Goal: Check status

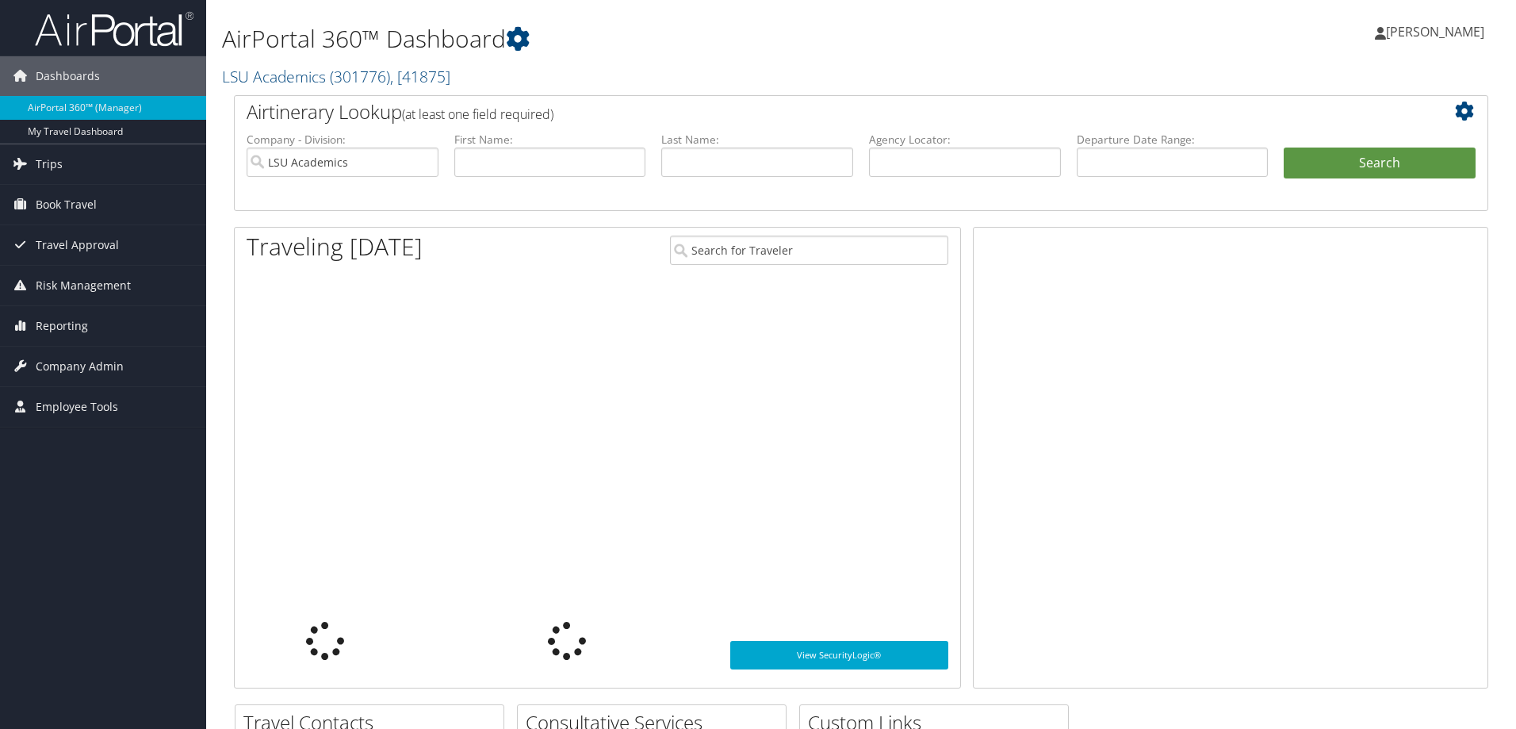
click at [712, 128] on div "Airtinerary Lookup (at least one field required)" at bounding box center [809, 114] width 1148 height 36
click at [714, 190] on li "Last Name:" at bounding box center [757, 169] width 208 height 74
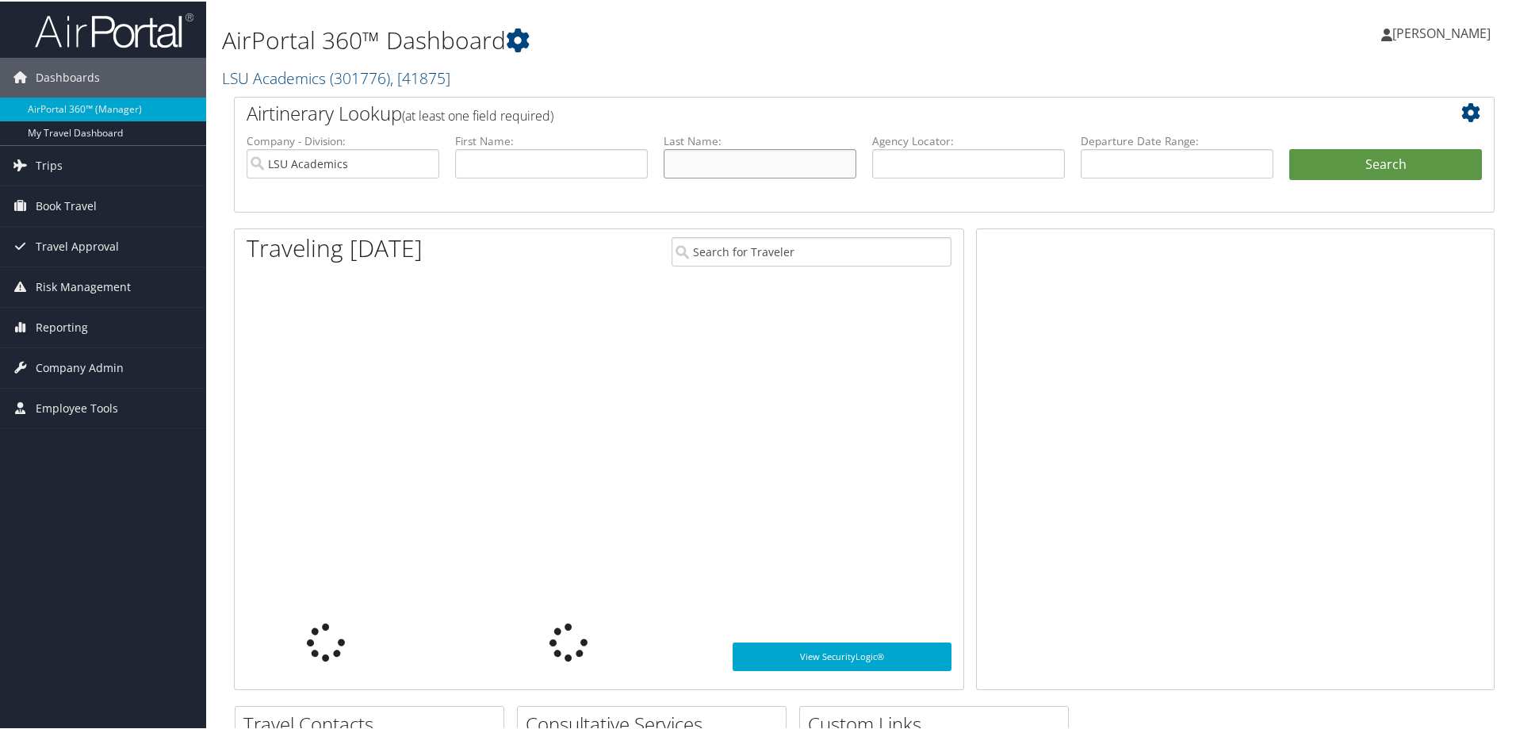
drag, startPoint x: 707, startPoint y: 157, endPoint x: 707, endPoint y: 180, distance: 23.0
click at [707, 157] on input "text" at bounding box center [760, 161] width 193 height 29
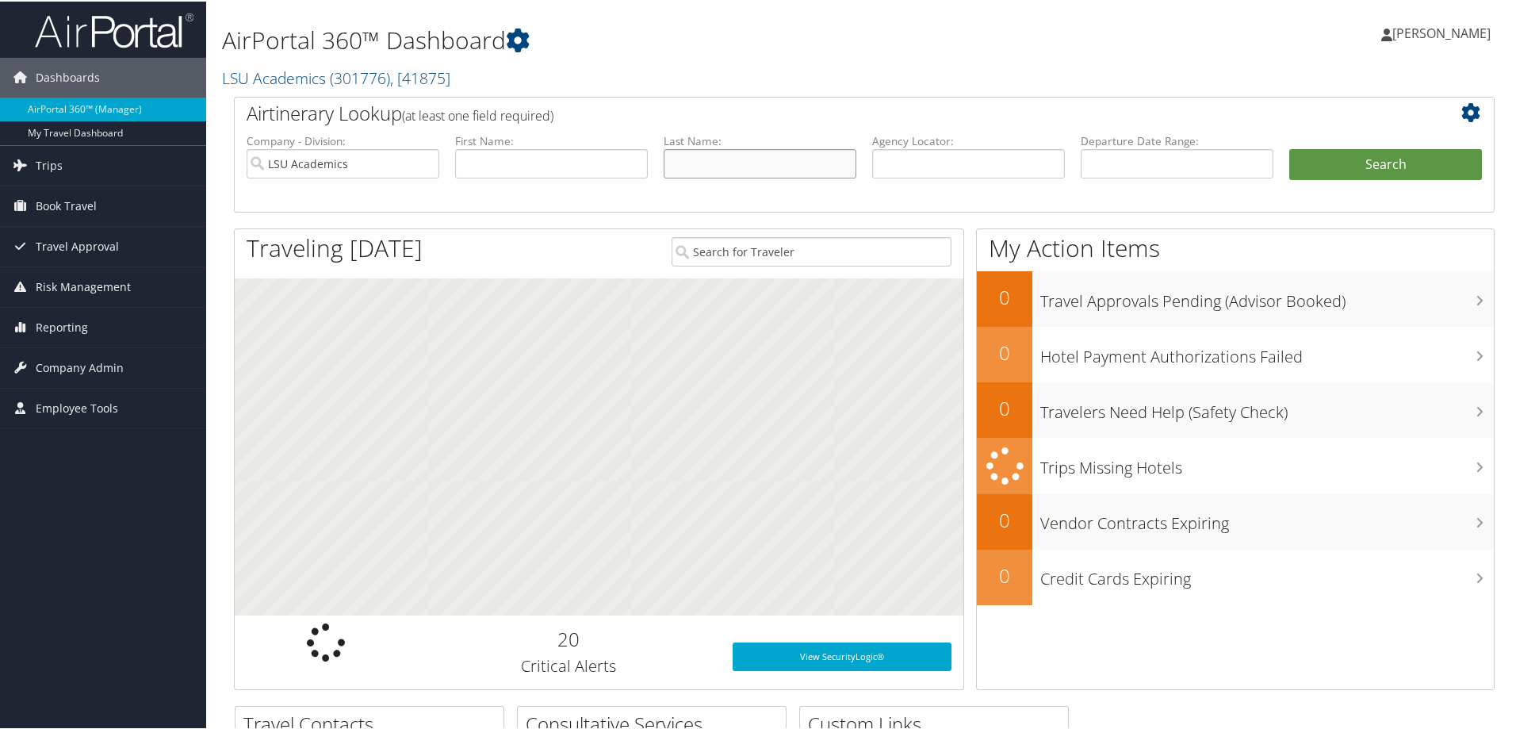
type input "[PERSON_NAME]"
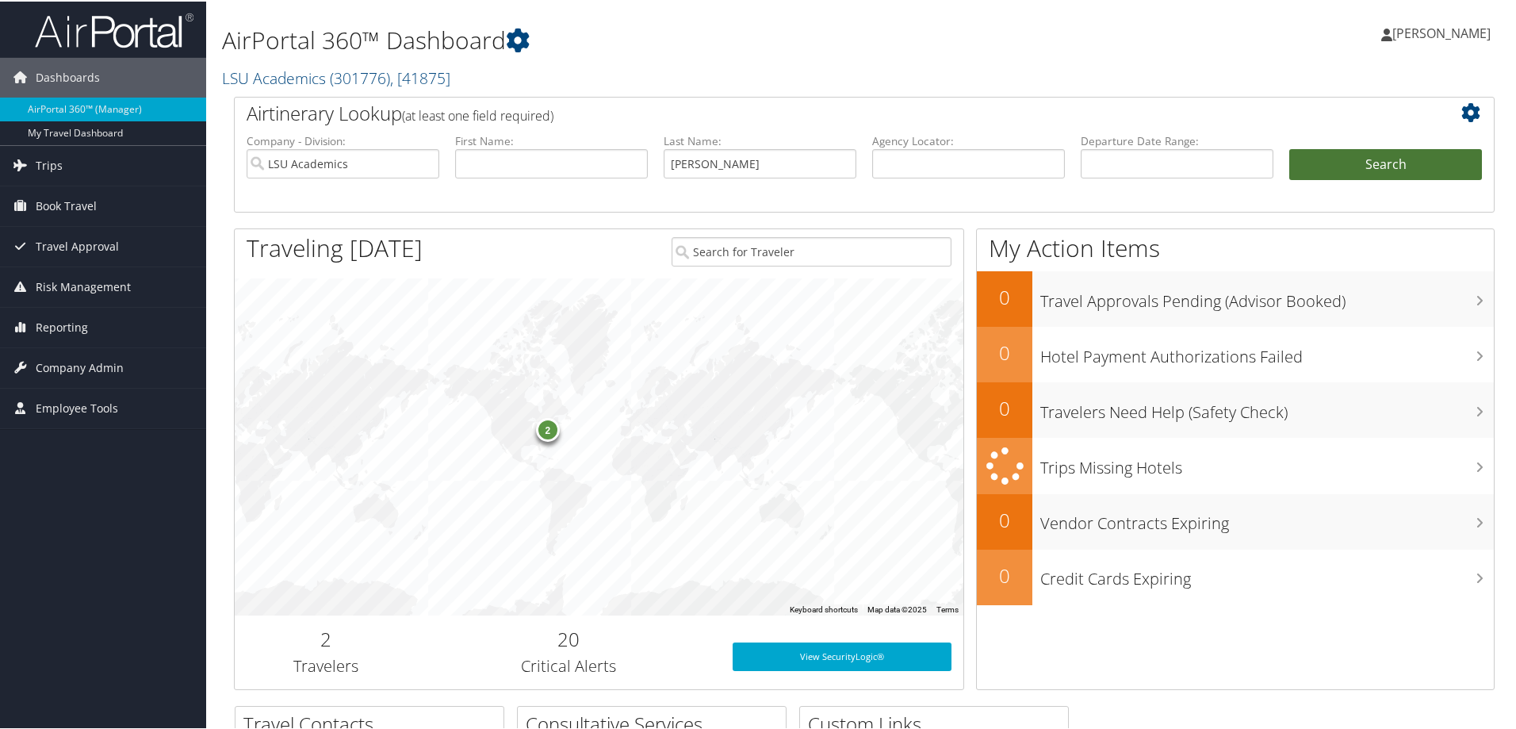
click at [1337, 172] on button "Search" at bounding box center [1385, 163] width 193 height 32
